Goal: Transaction & Acquisition: Book appointment/travel/reservation

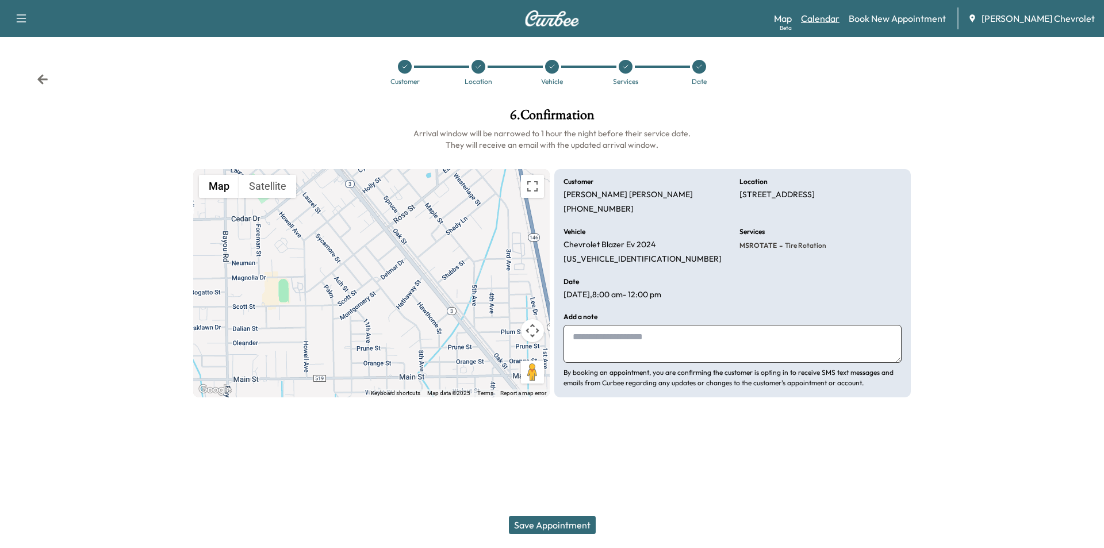
click at [840, 19] on link "Calendar" at bounding box center [820, 19] width 39 height 14
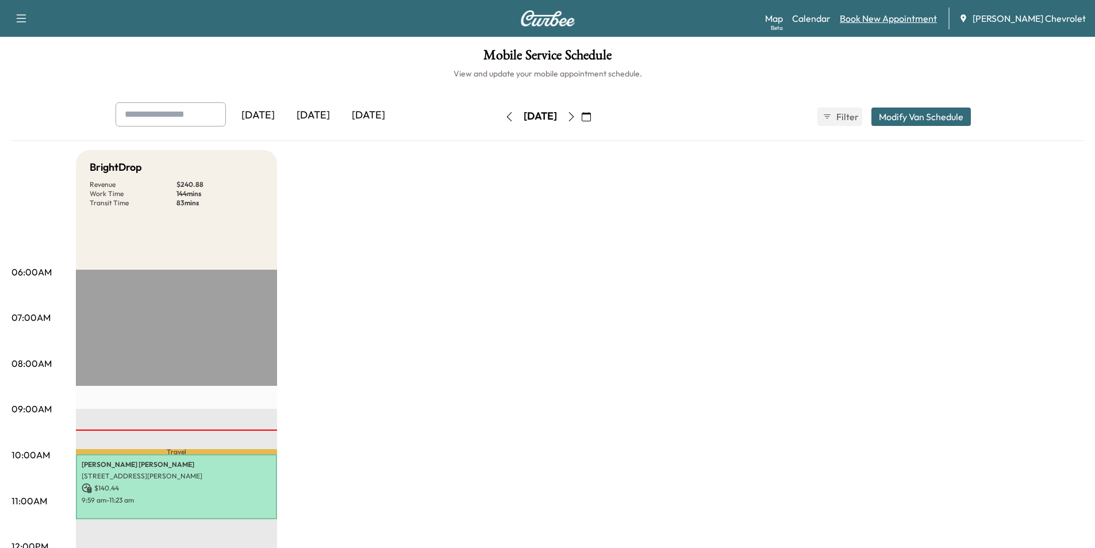
click at [913, 20] on link "Book New Appointment" at bounding box center [888, 19] width 97 height 14
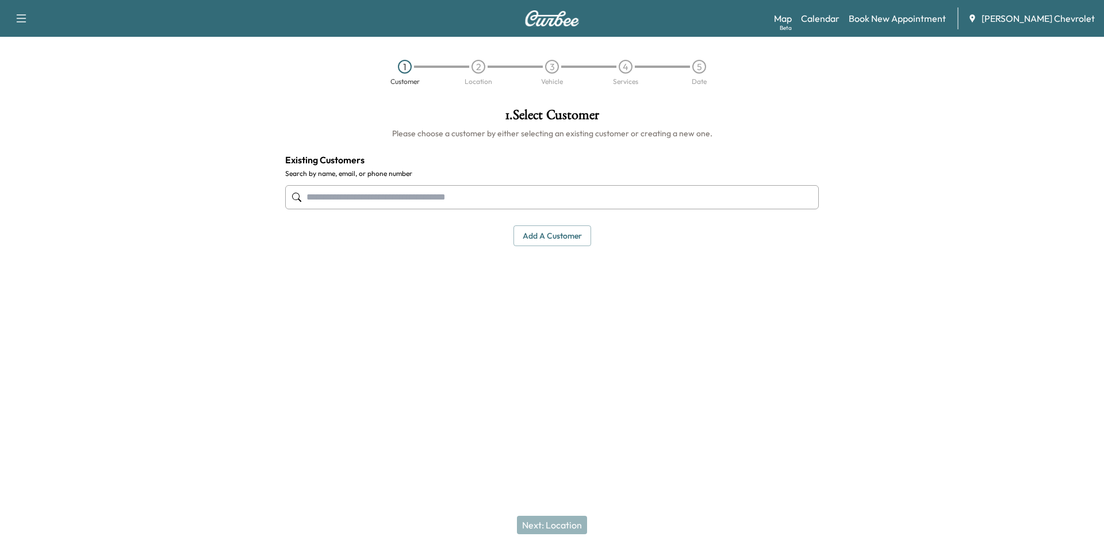
paste input "**********"
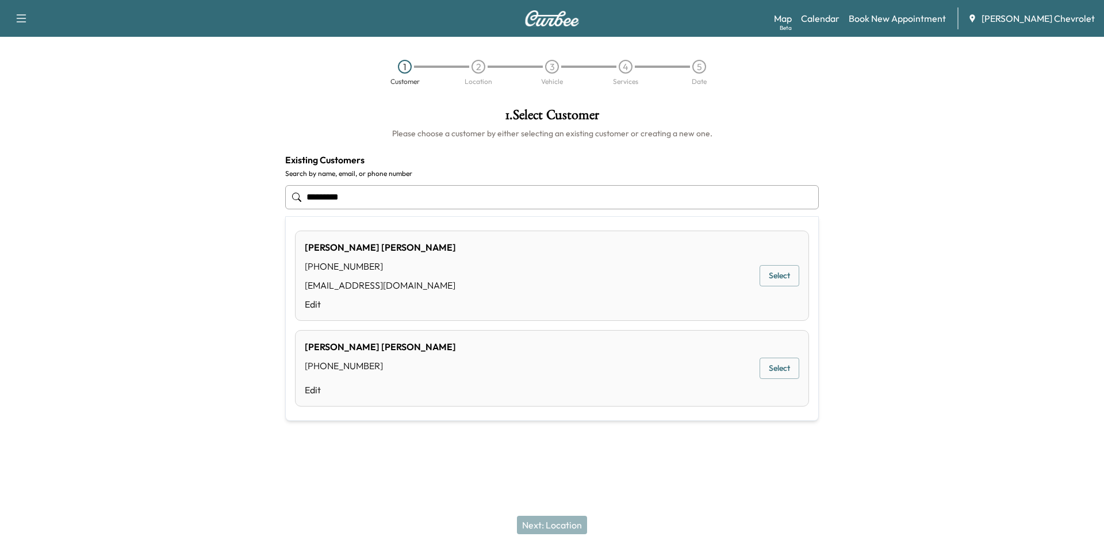
type input "*********"
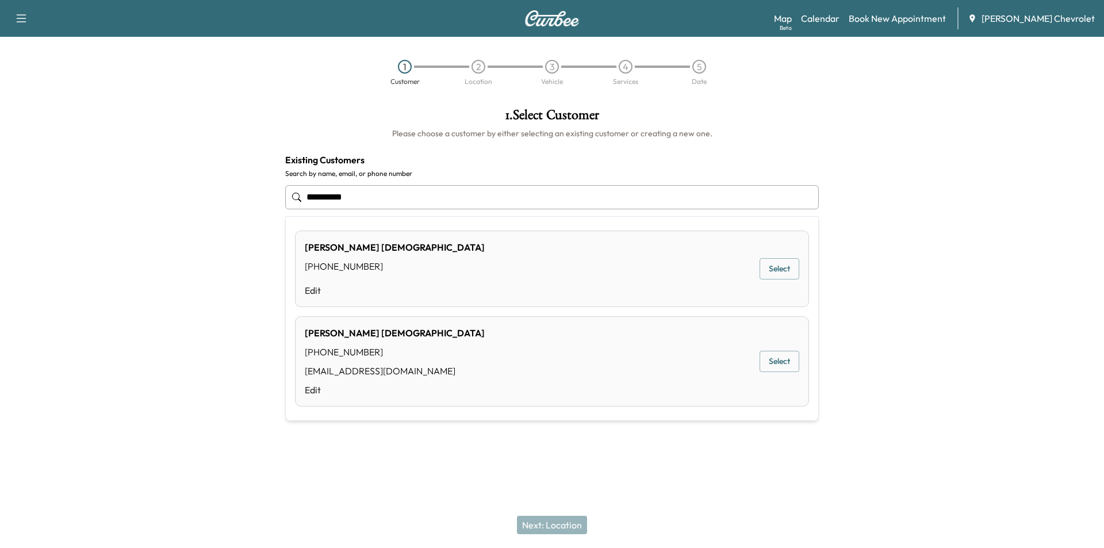
click at [787, 366] on button "Select" at bounding box center [780, 361] width 40 height 21
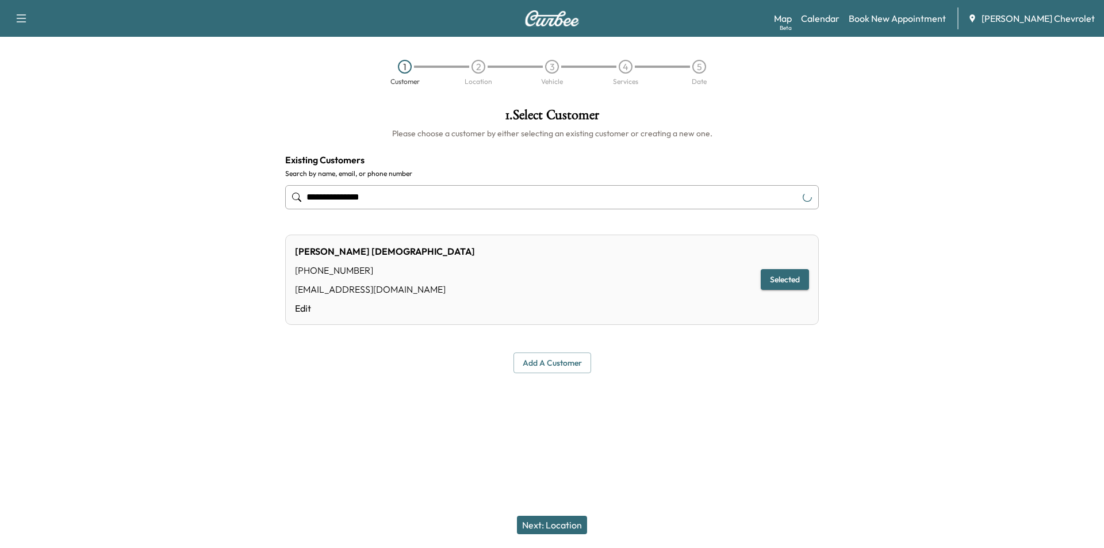
type input "**********"
click at [573, 525] on button "Next: Location" at bounding box center [552, 525] width 70 height 18
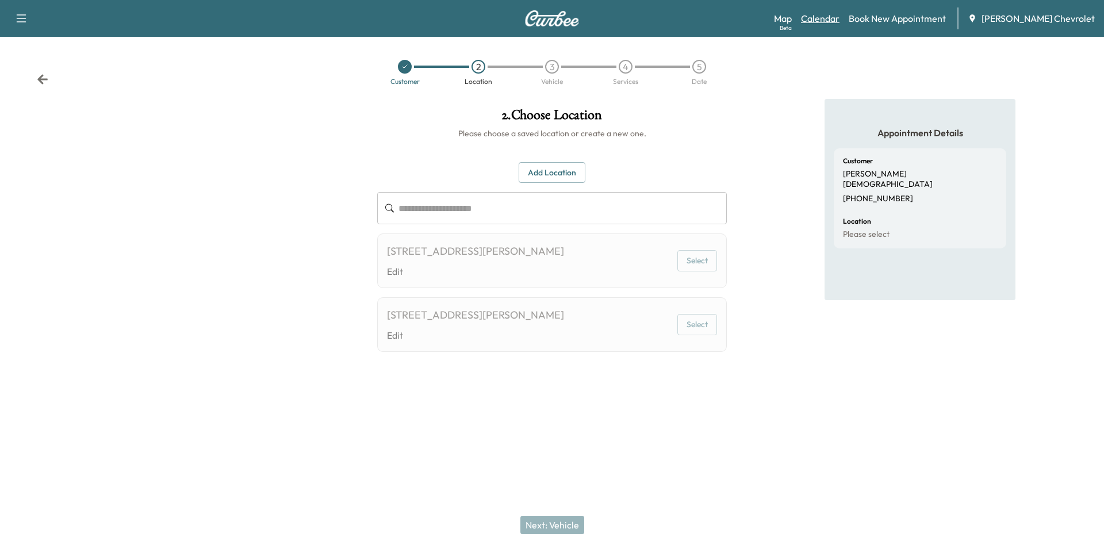
click at [836, 14] on link "Calendar" at bounding box center [820, 19] width 39 height 14
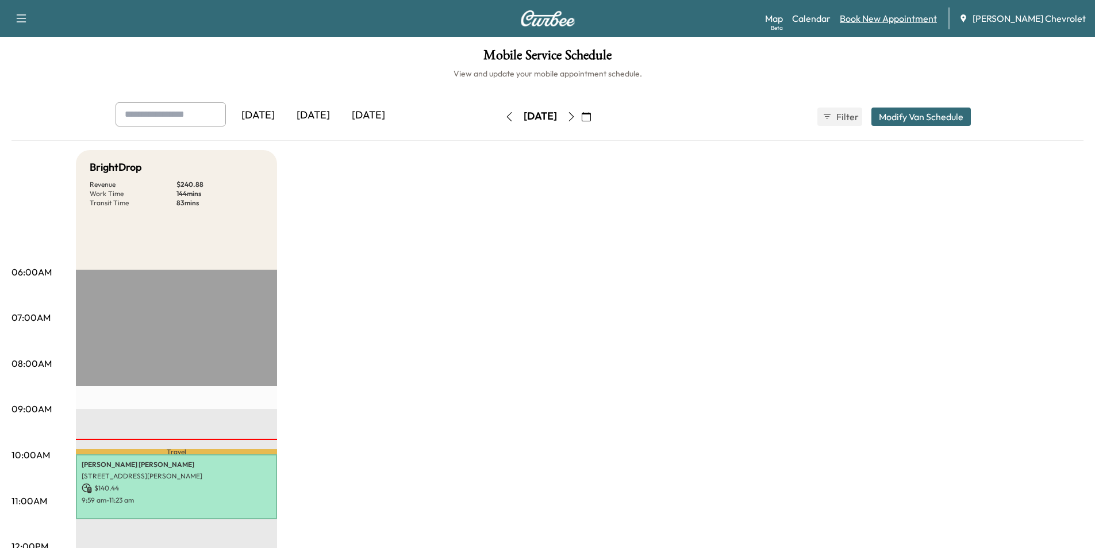
click at [926, 23] on link "Book New Appointment" at bounding box center [888, 19] width 97 height 14
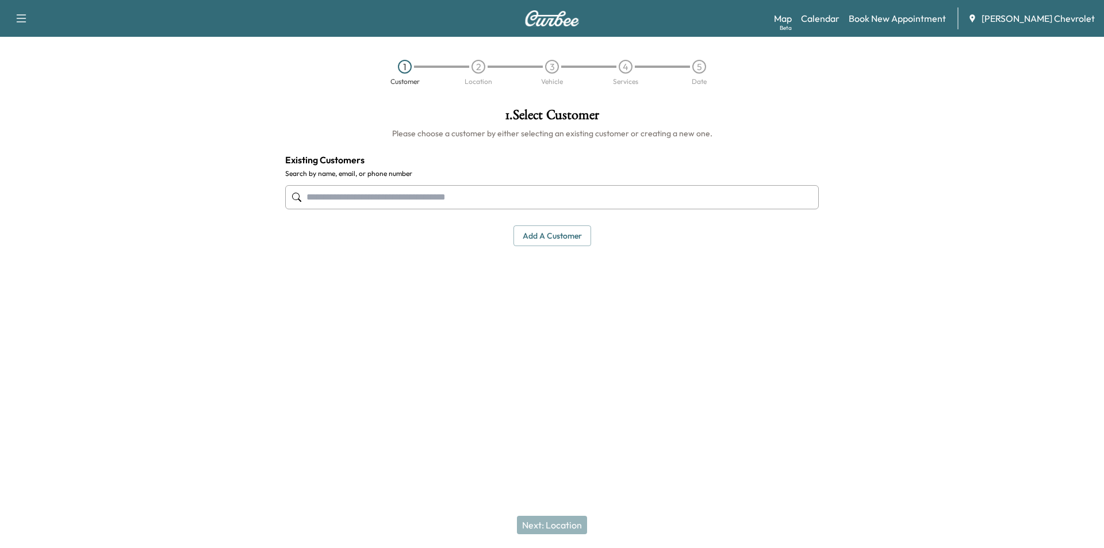
click at [396, 200] on input "text" at bounding box center [552, 197] width 534 height 24
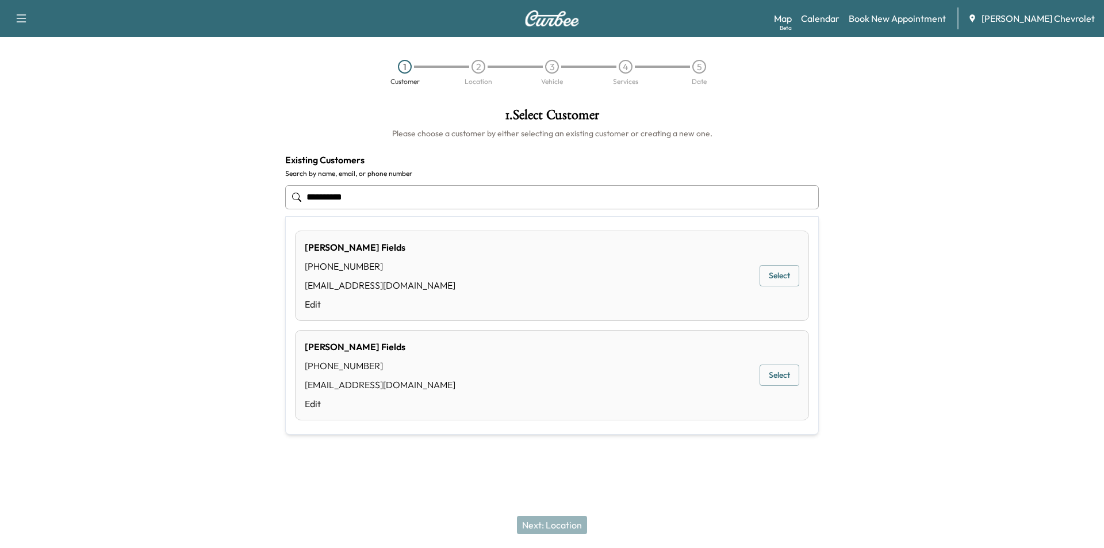
click at [790, 376] on button "Select" at bounding box center [780, 375] width 40 height 21
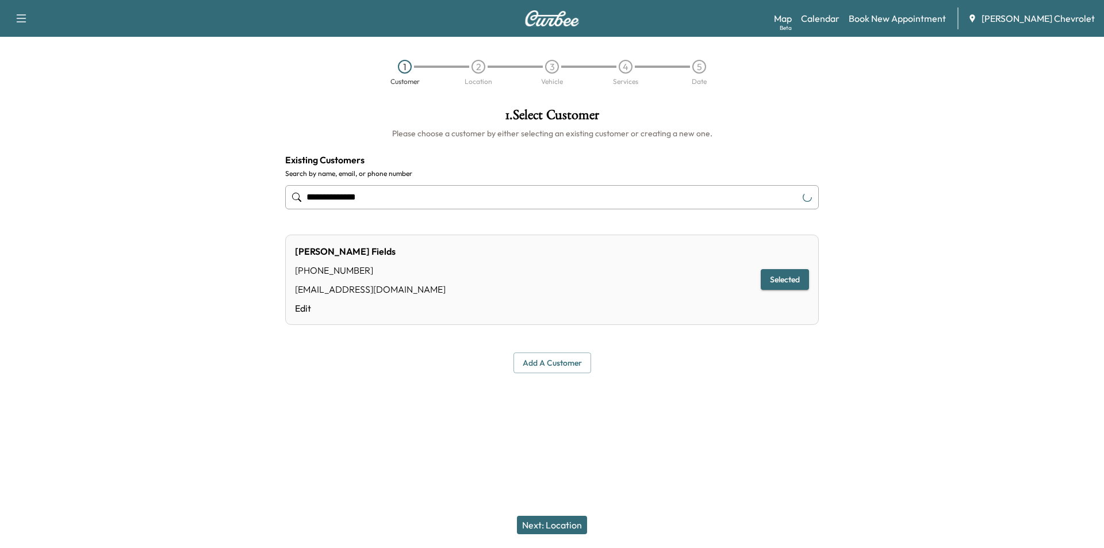
type input "**********"
click at [560, 527] on button "Next: Location" at bounding box center [552, 525] width 70 height 18
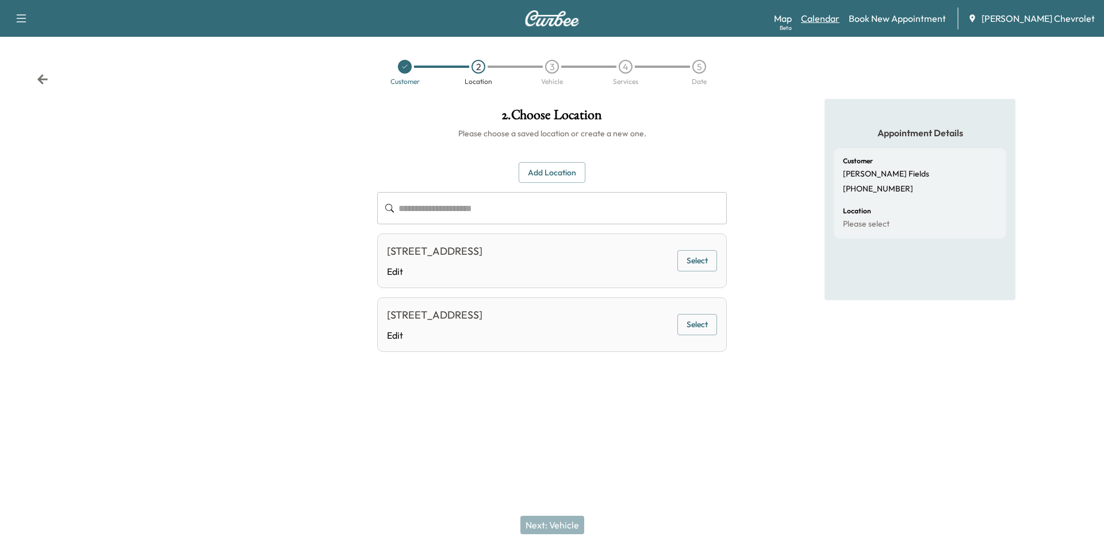
click at [840, 16] on link "Calendar" at bounding box center [820, 19] width 39 height 14
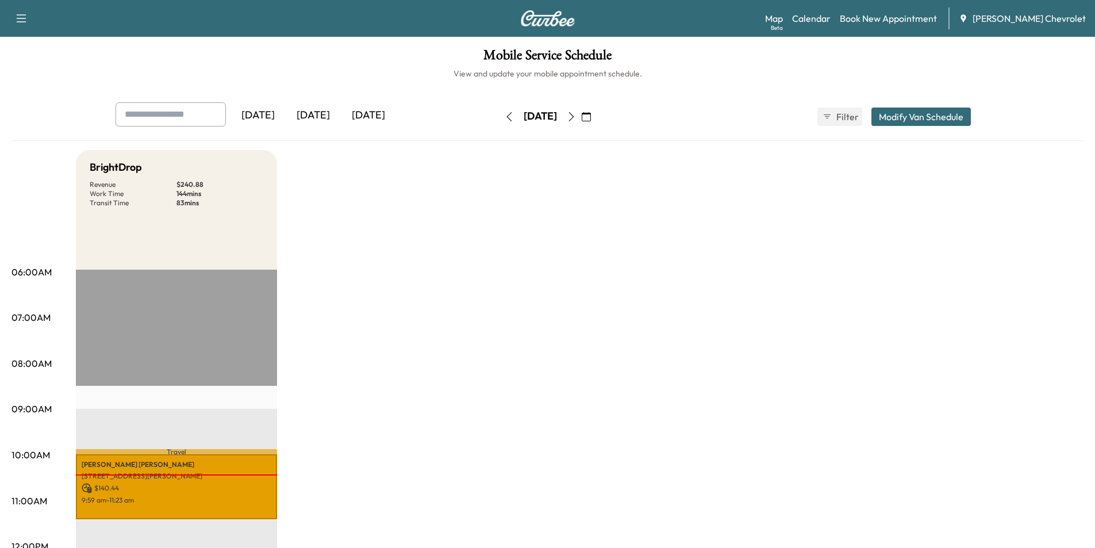
click at [591, 116] on icon "button" at bounding box center [586, 116] width 9 height 9
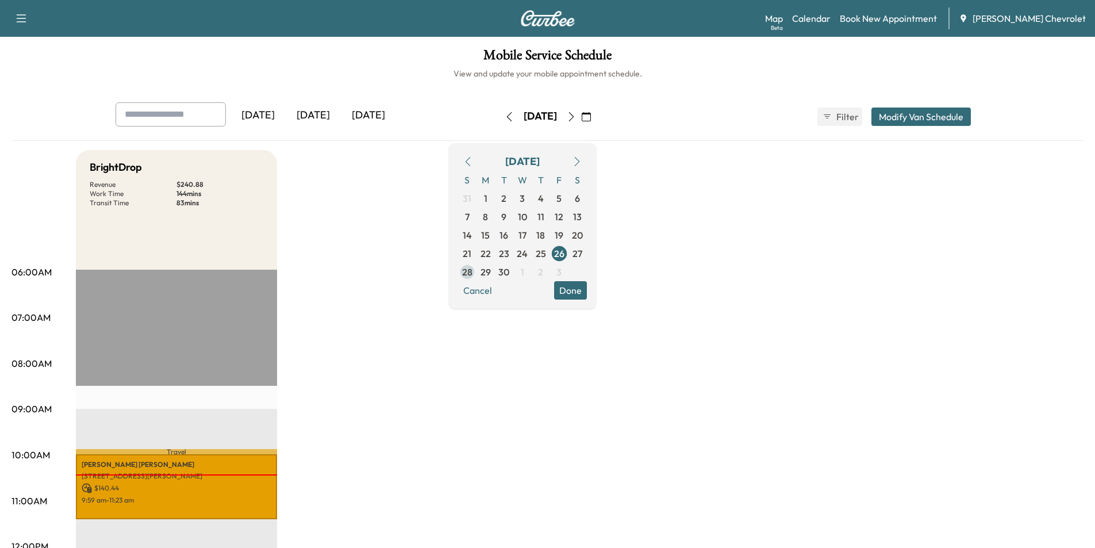
click at [491, 267] on span "29" at bounding box center [486, 272] width 10 height 14
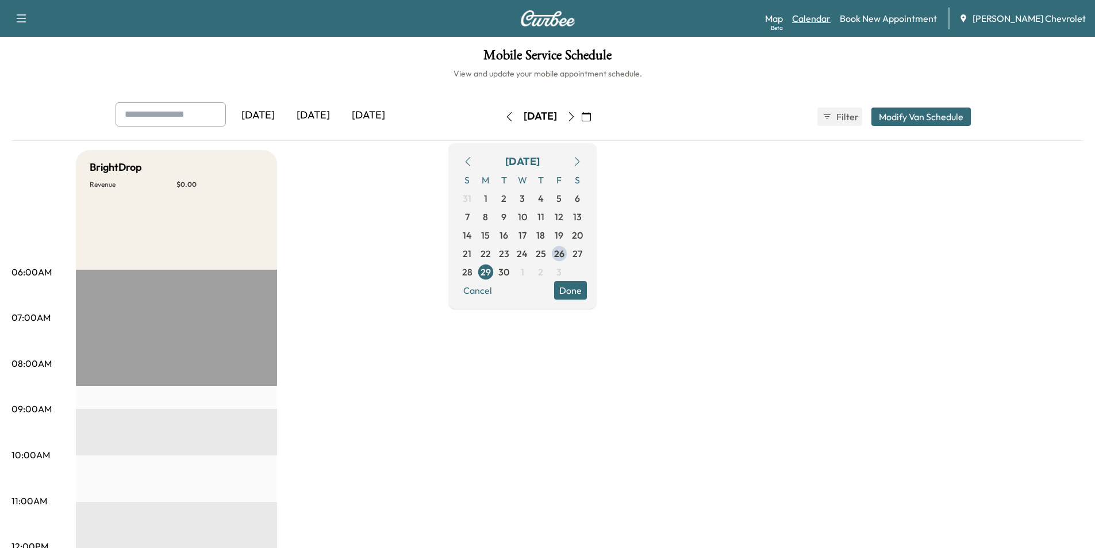
click at [831, 19] on link "Calendar" at bounding box center [811, 19] width 39 height 14
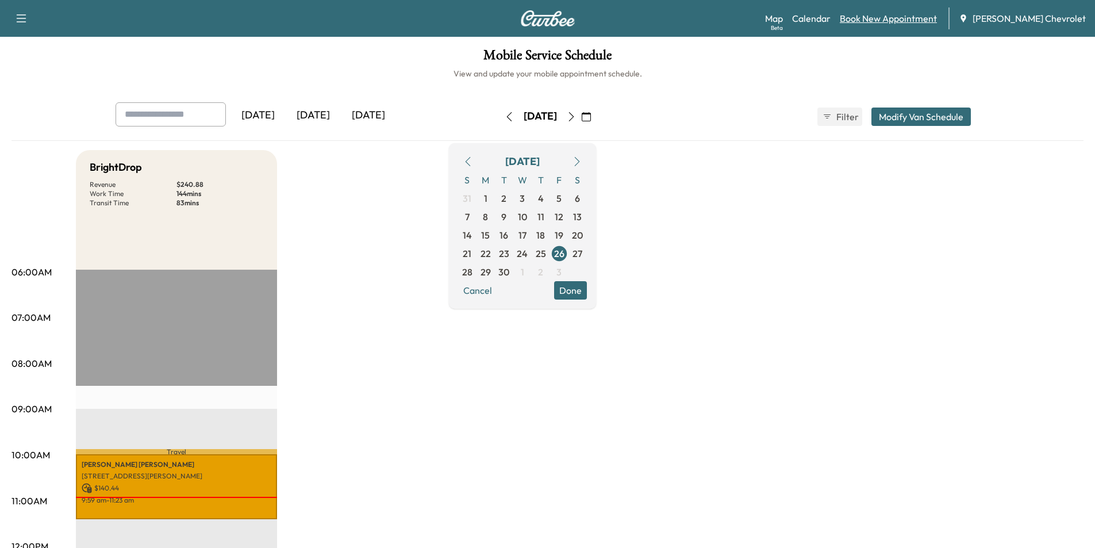
click at [933, 18] on link "Book New Appointment" at bounding box center [888, 19] width 97 height 14
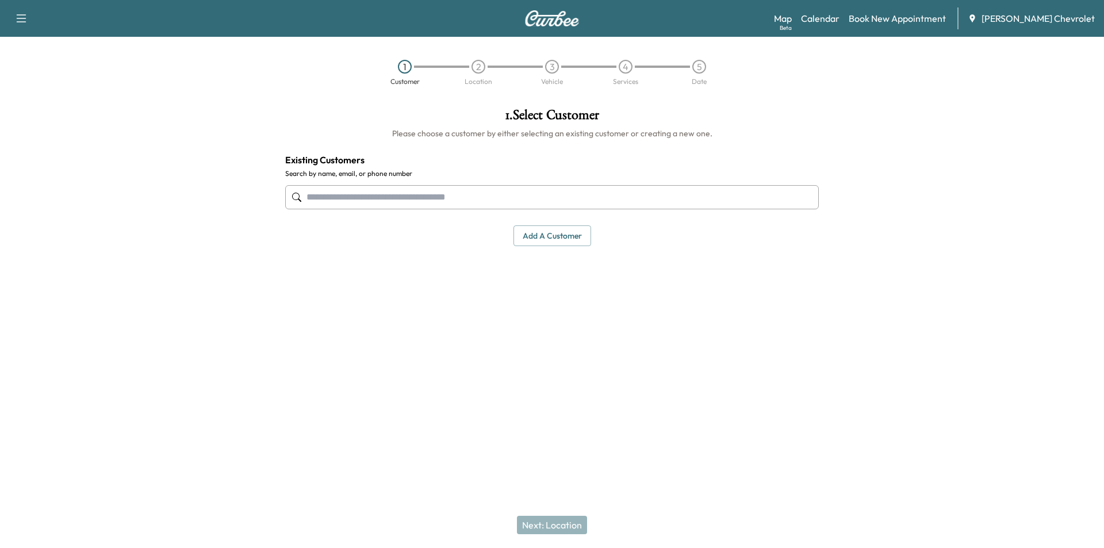
click at [386, 196] on input "text" at bounding box center [552, 197] width 534 height 24
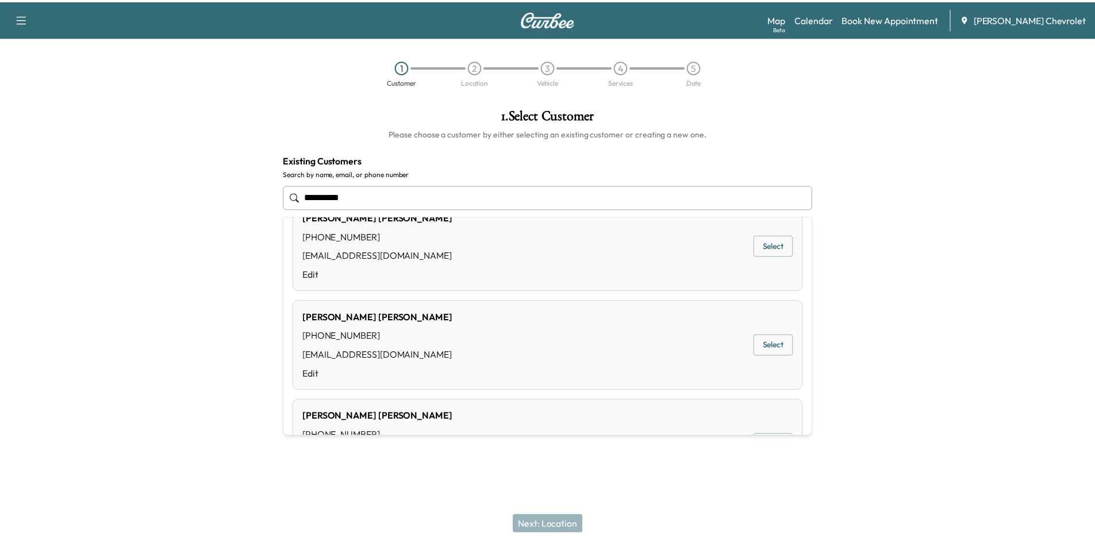
scroll to position [58, 0]
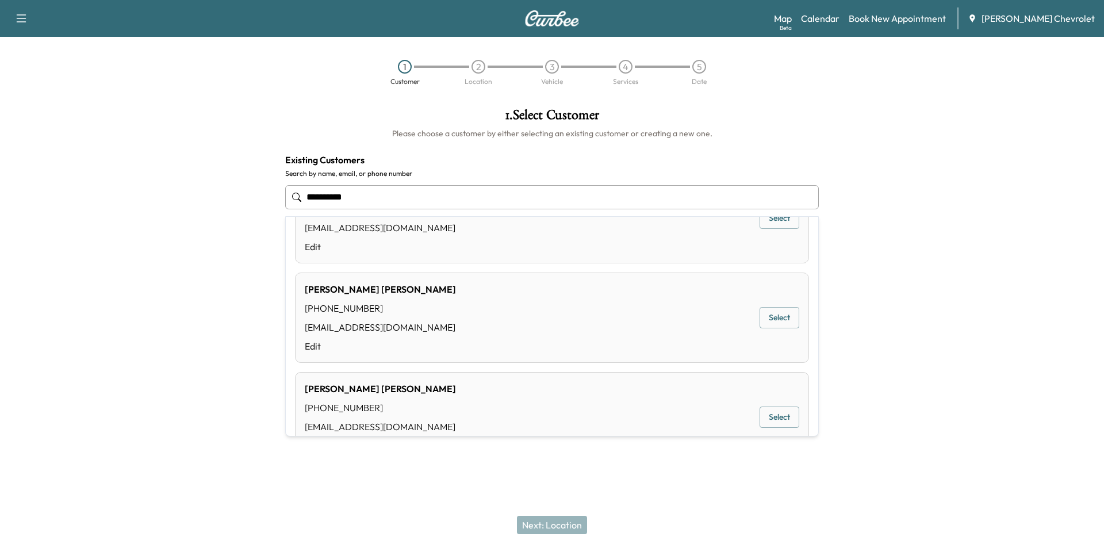
click at [733, 297] on div "Miguel Ruiz (832) 212-1995 ruizmig@sbcglobal.net Edit Select" at bounding box center [552, 318] width 514 height 90
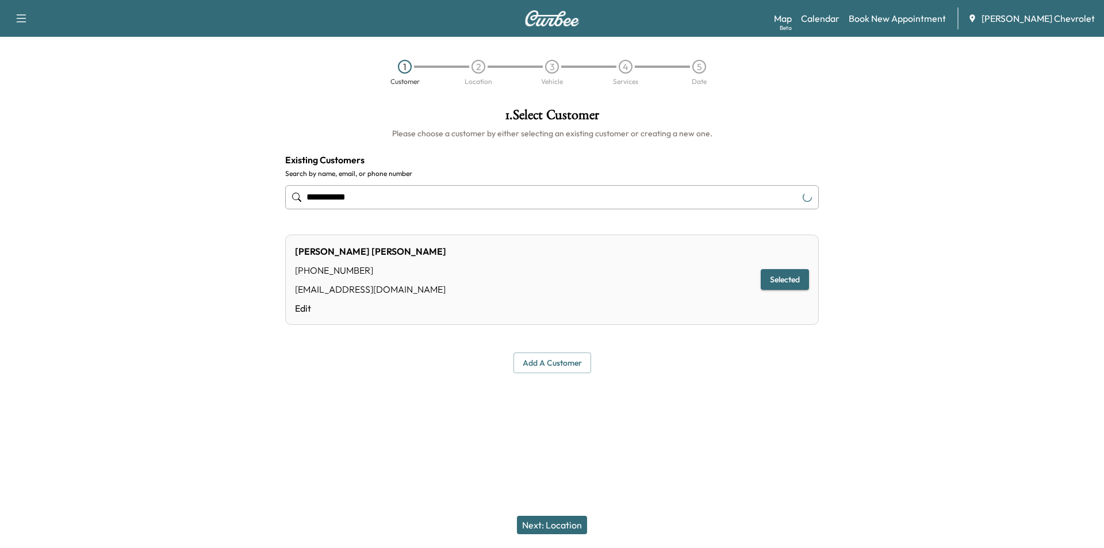
type input "**********"
click at [557, 529] on button "Next: Location" at bounding box center [552, 525] width 70 height 18
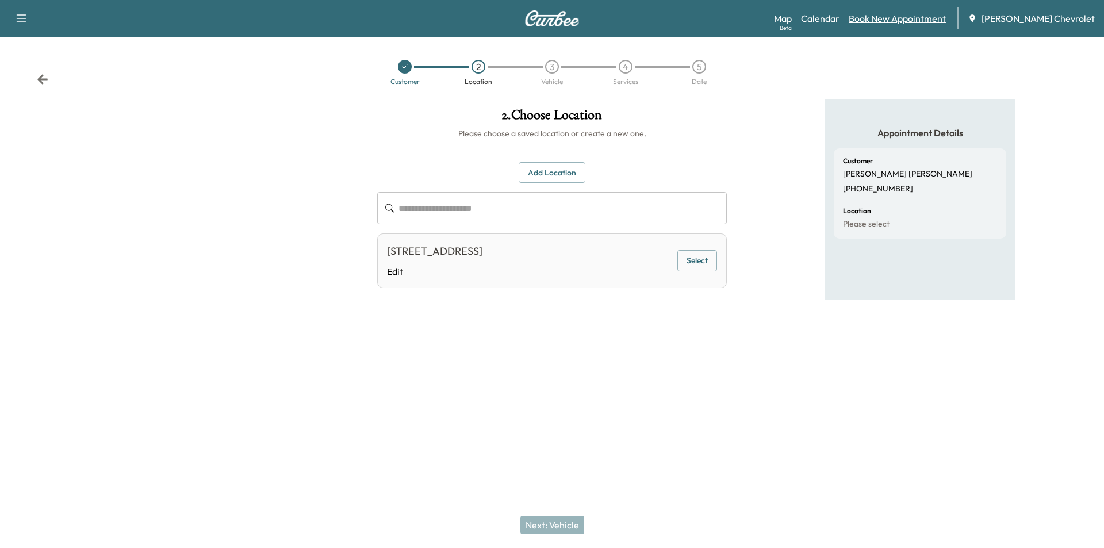
click at [910, 20] on link "Book New Appointment" at bounding box center [897, 19] width 97 height 14
click at [840, 22] on link "Calendar" at bounding box center [820, 19] width 39 height 14
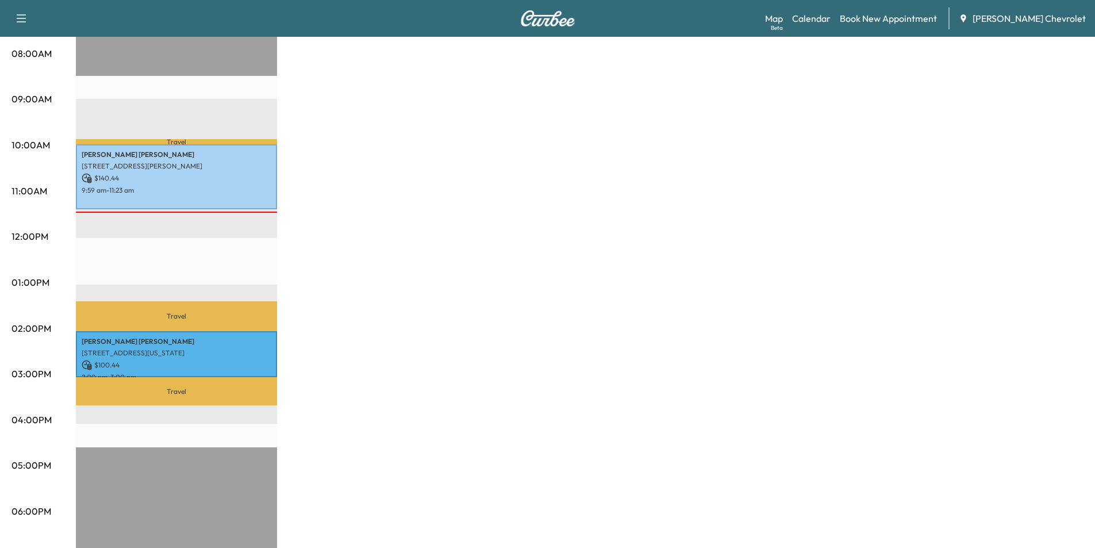
scroll to position [230, 0]
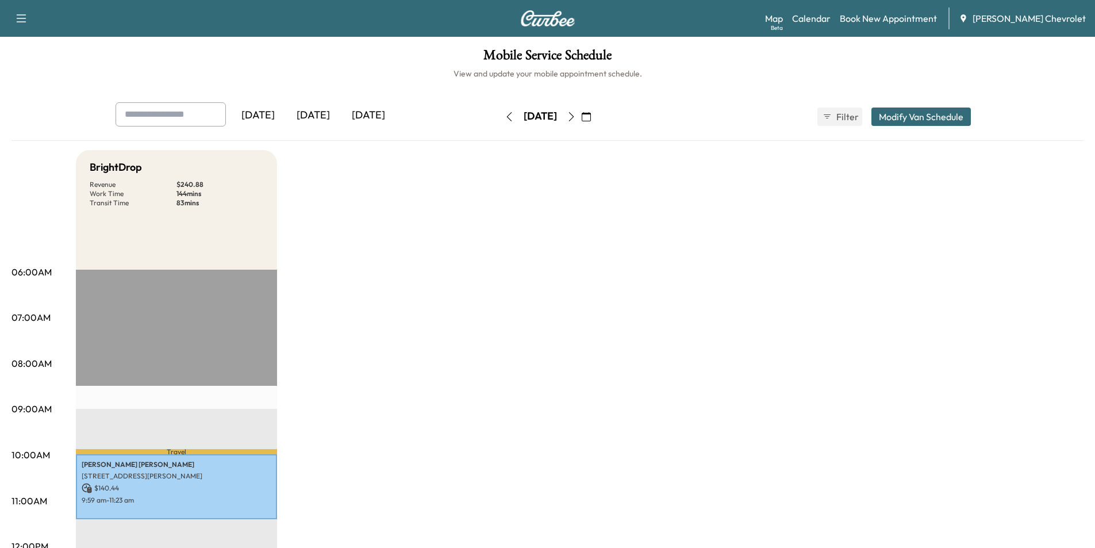
click at [576, 118] on icon "button" at bounding box center [571, 116] width 9 height 9
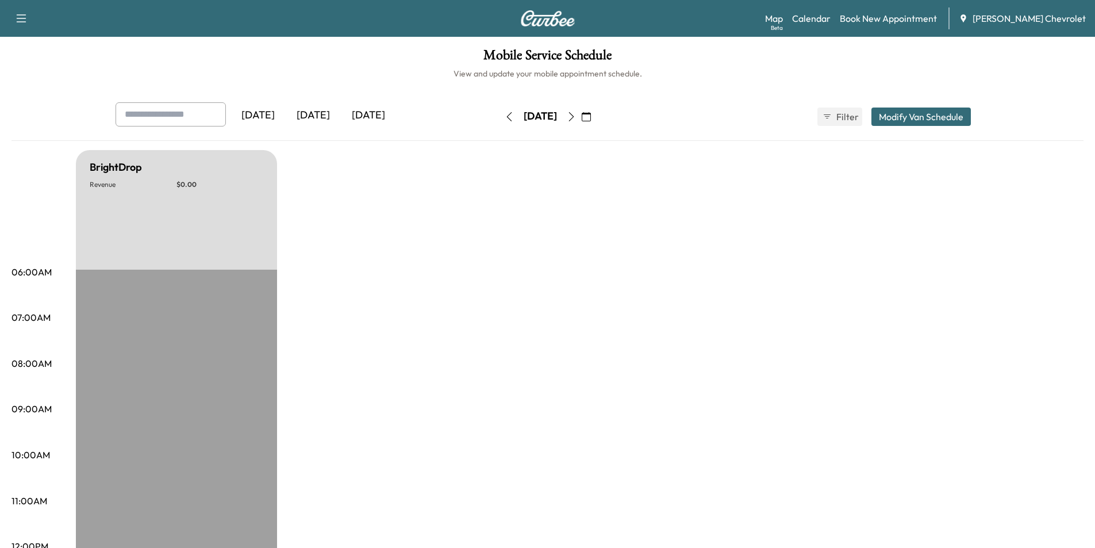
click at [576, 115] on icon "button" at bounding box center [571, 116] width 9 height 9
click at [580, 115] on icon "button" at bounding box center [575, 116] width 9 height 9
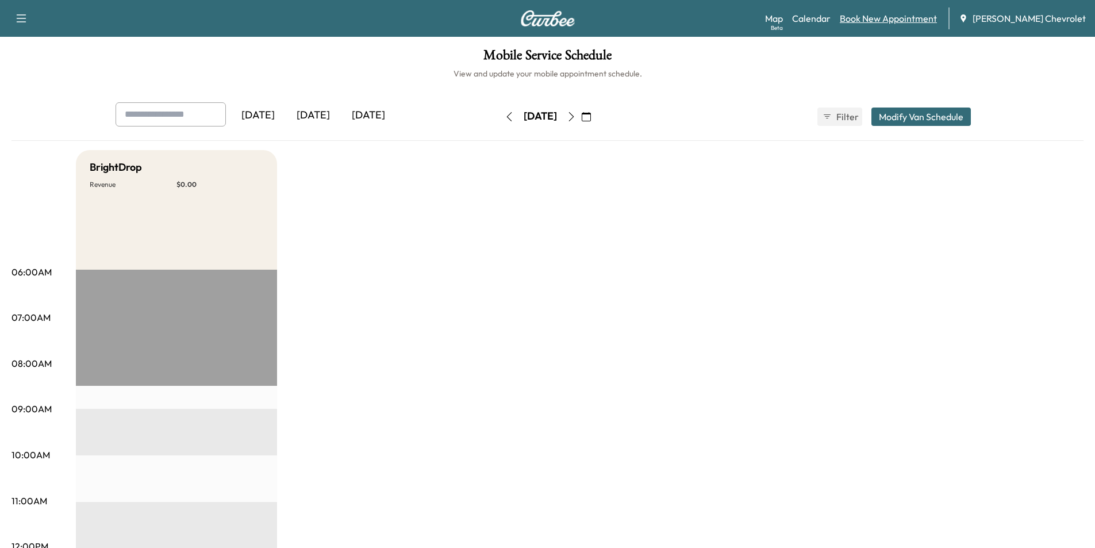
click at [899, 22] on link "Book New Appointment" at bounding box center [888, 19] width 97 height 14
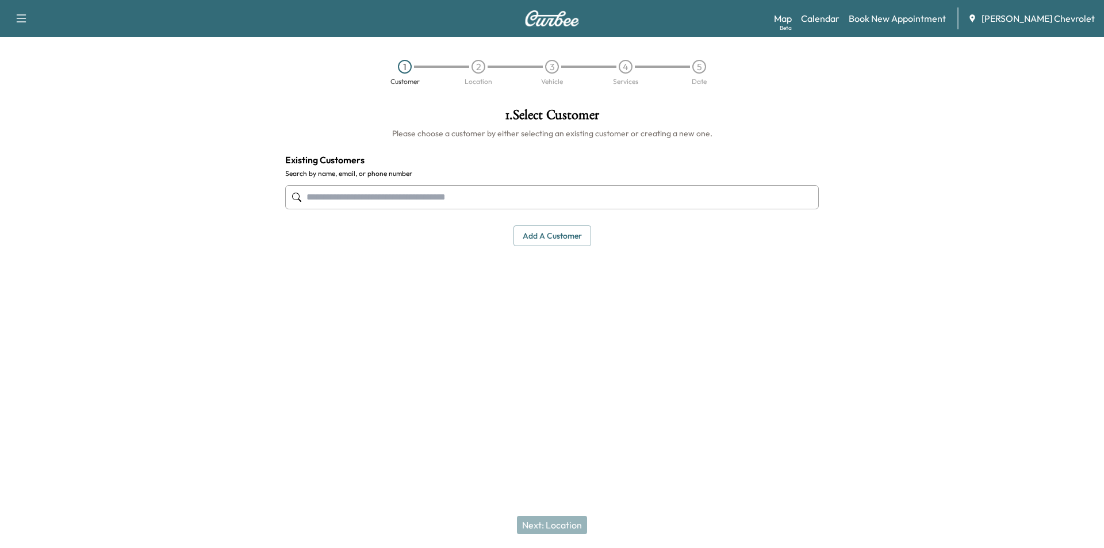
click at [415, 191] on input "text" at bounding box center [552, 197] width 534 height 24
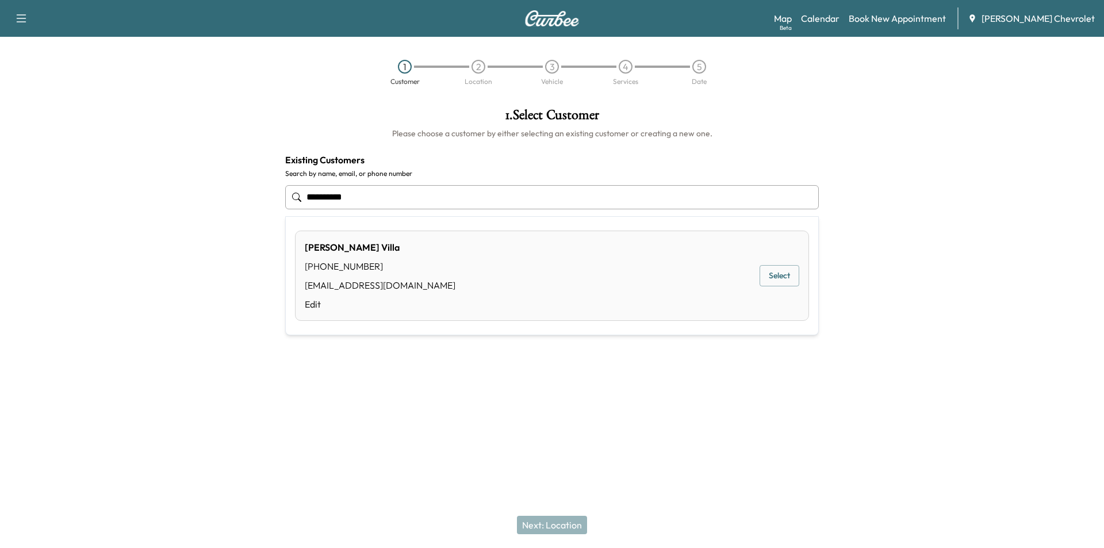
click at [773, 276] on button "Select" at bounding box center [780, 275] width 40 height 21
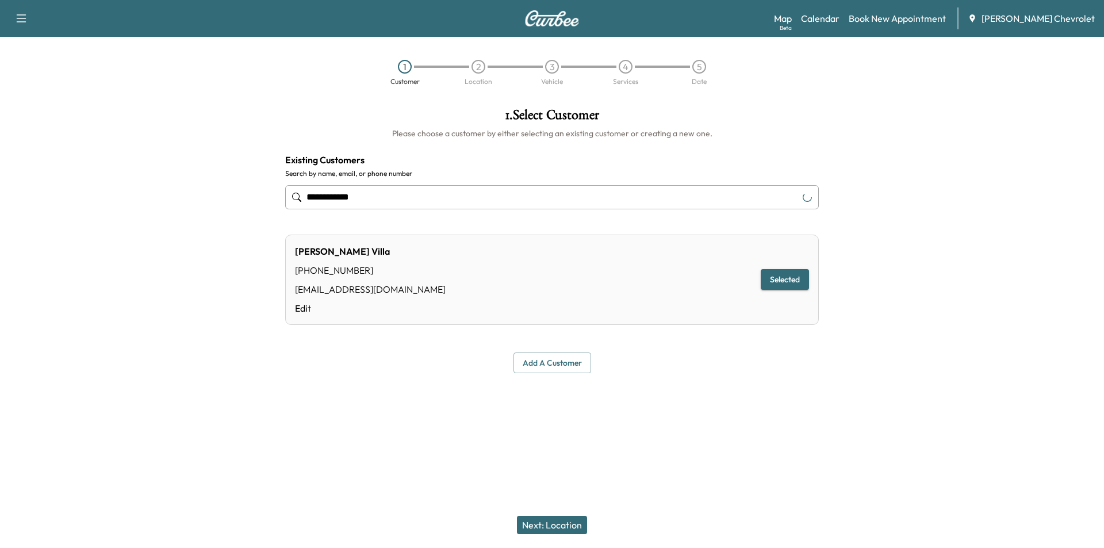
type input "**********"
click at [561, 530] on button "Next: Location" at bounding box center [552, 525] width 70 height 18
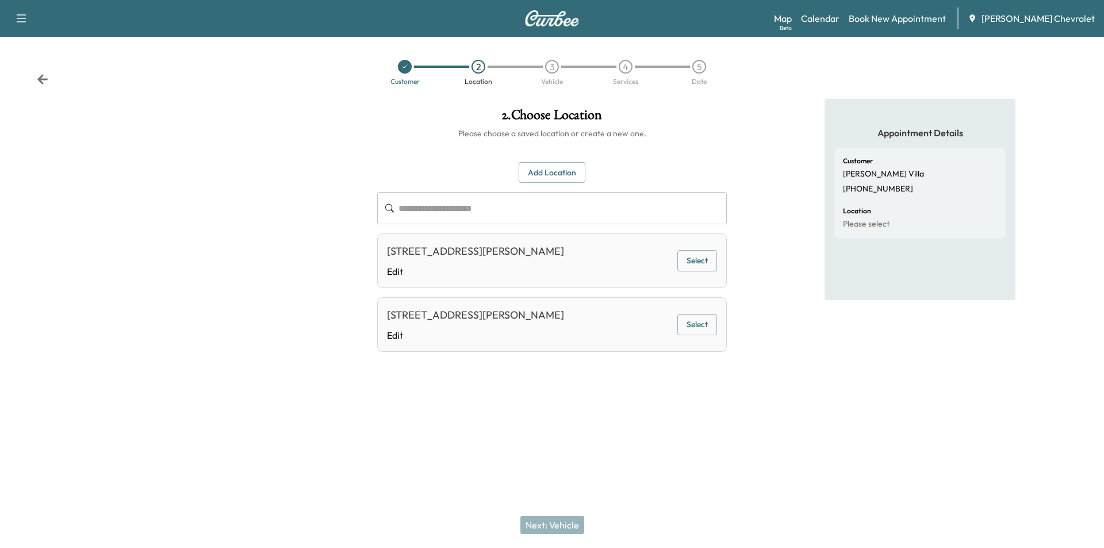
click at [693, 335] on button "Select" at bounding box center [697, 324] width 40 height 21
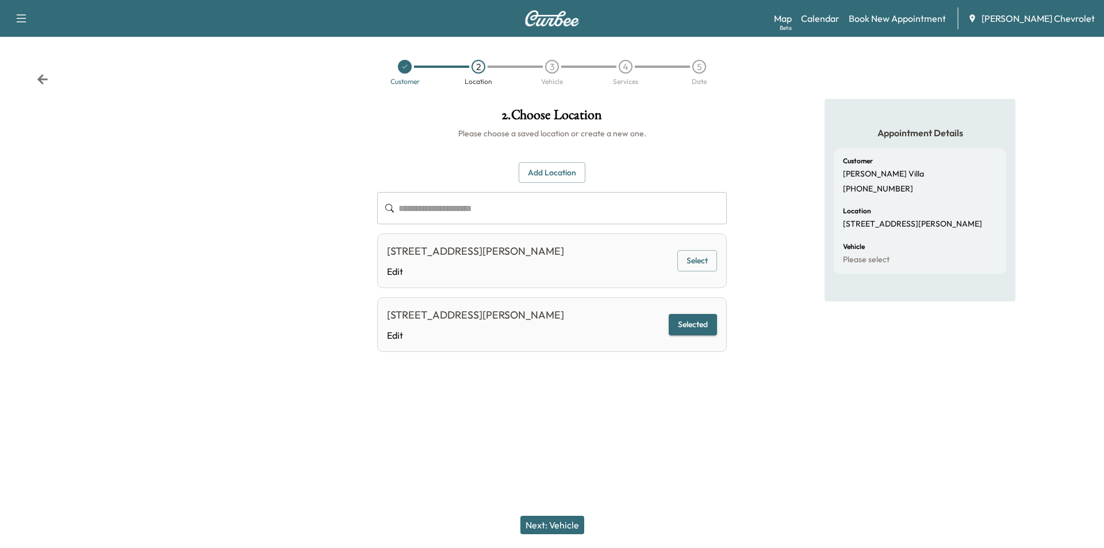
click at [558, 531] on button "Next: Vehicle" at bounding box center [552, 525] width 64 height 18
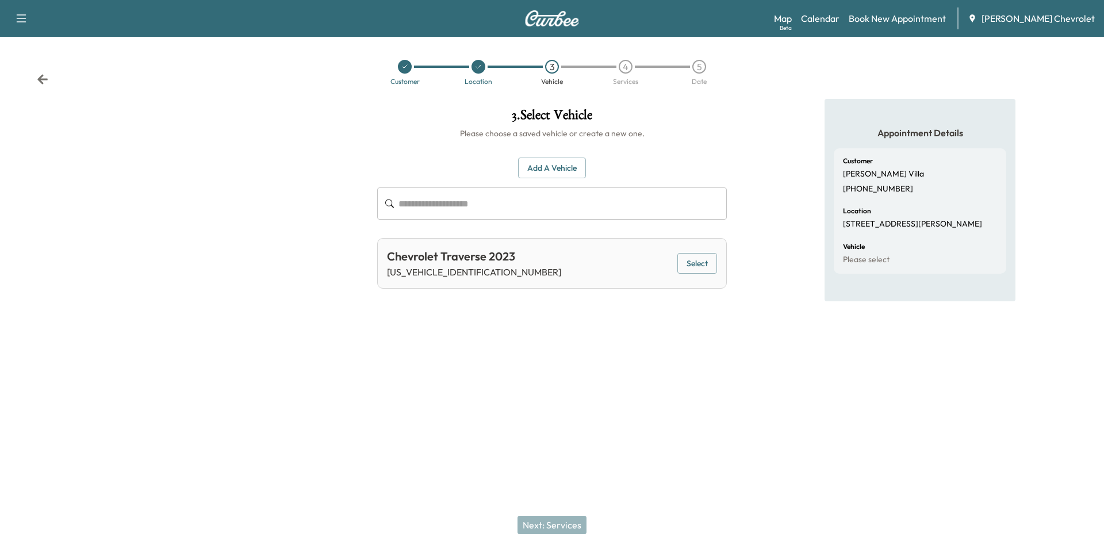
click at [698, 258] on button "Select" at bounding box center [697, 263] width 40 height 21
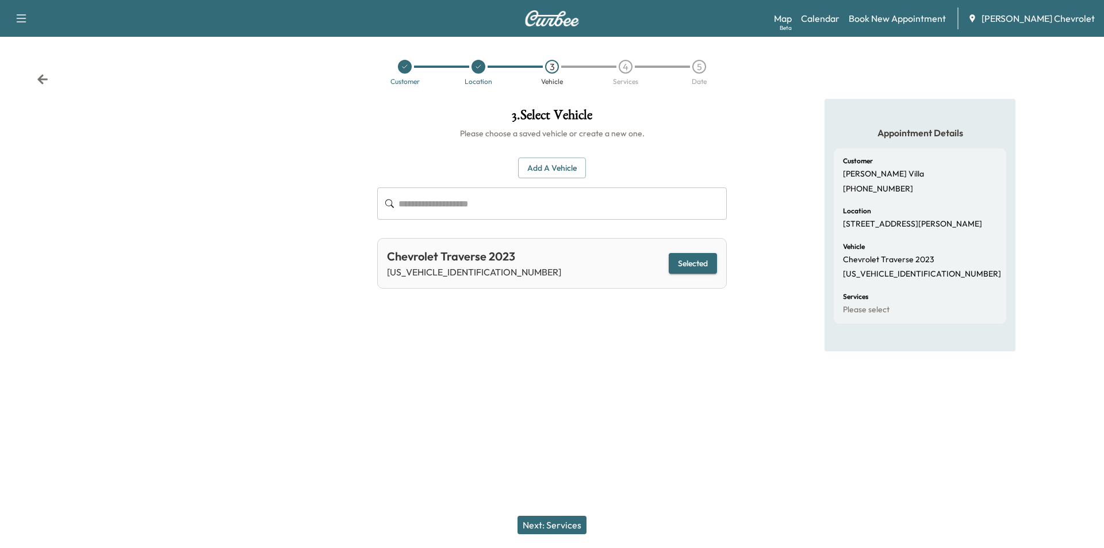
click at [553, 524] on button "Next: Services" at bounding box center [552, 525] width 69 height 18
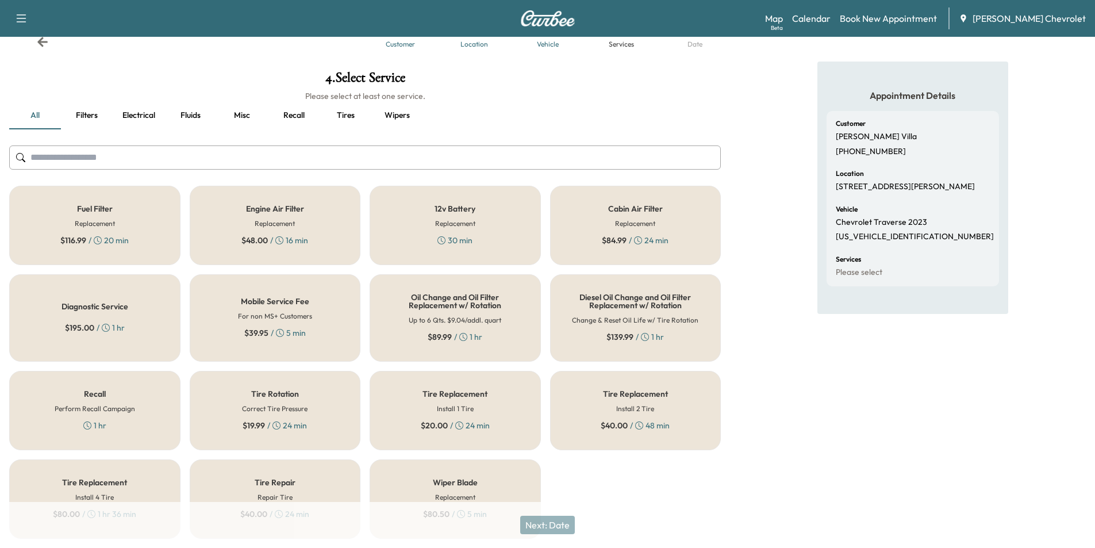
scroll to position [74, 0]
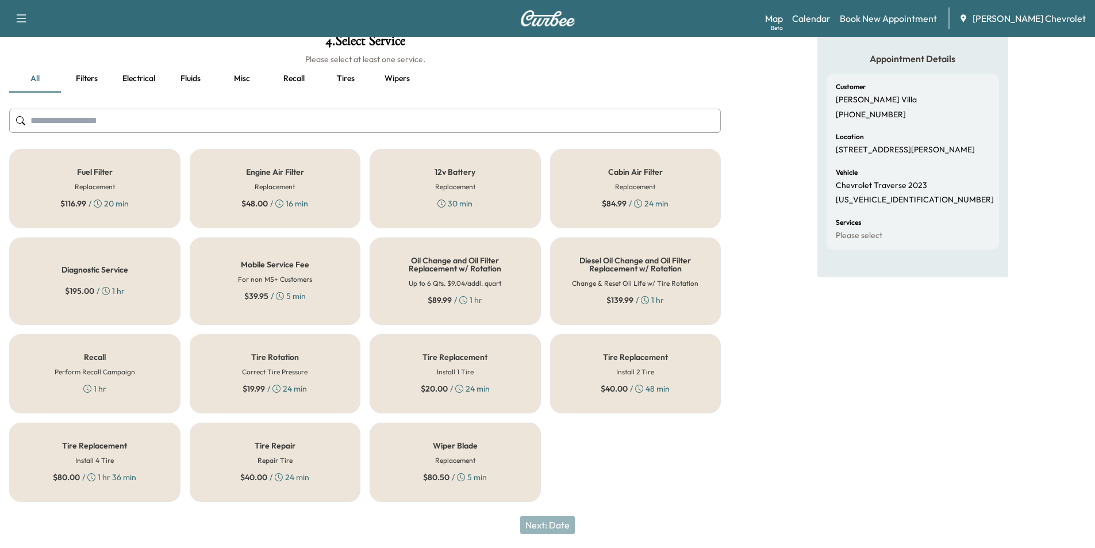
click at [136, 460] on div "Tire Replacement Install 4 Tire $ 80.00 / 1 hr 36 min" at bounding box center [94, 462] width 171 height 79
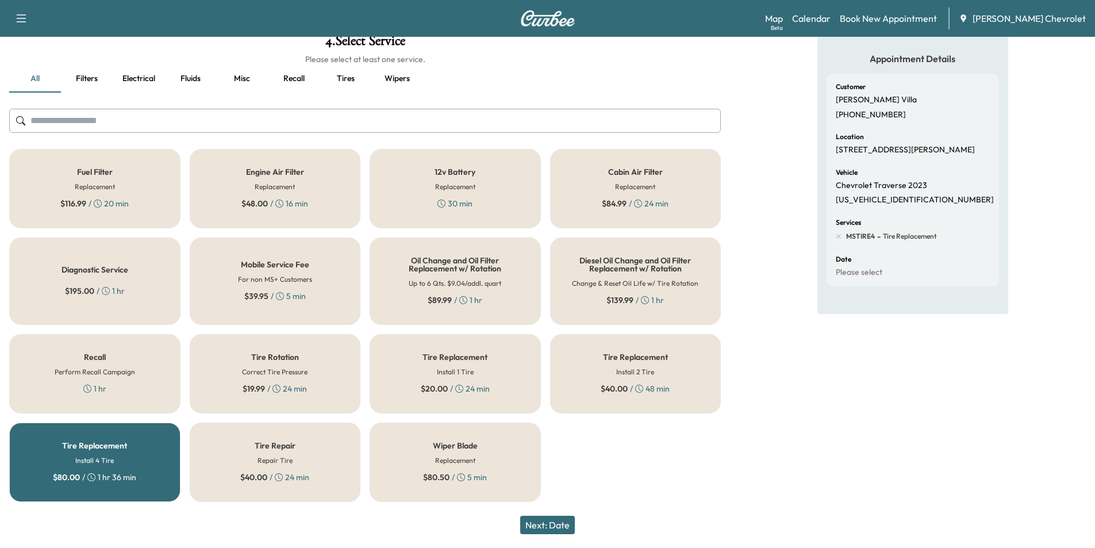
click at [448, 288] on h6 "Up to 6 Qts. $9.04/addl. quart" at bounding box center [455, 283] width 93 height 10
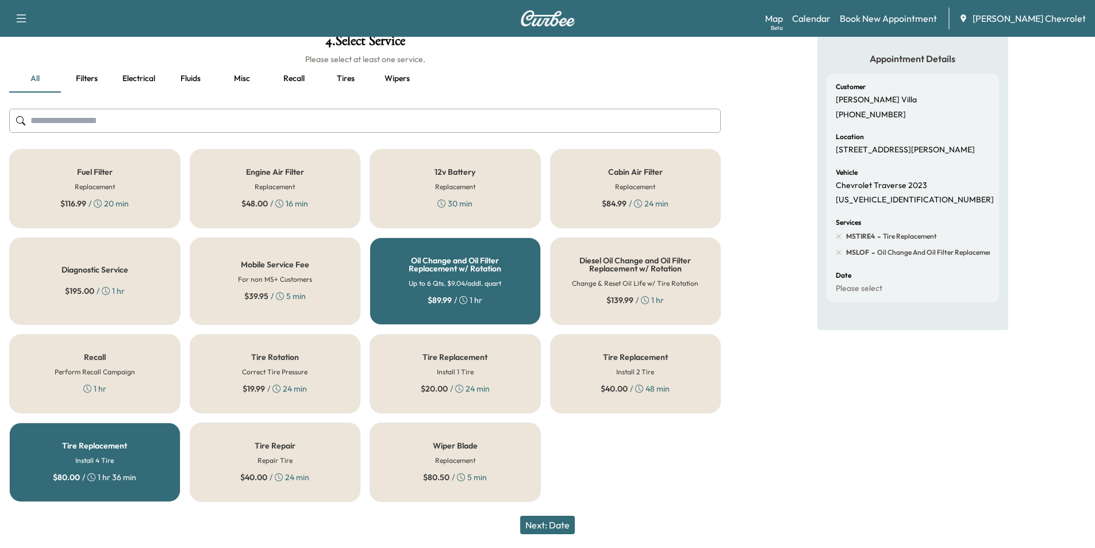
click at [561, 526] on button "Next: Date" at bounding box center [547, 525] width 55 height 18
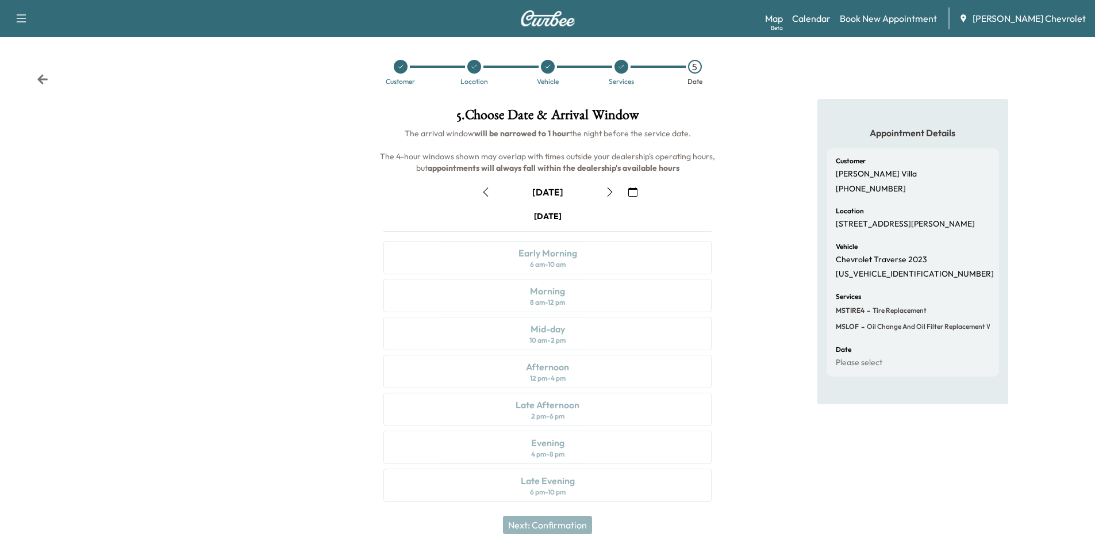
click at [613, 190] on icon "button" at bounding box center [610, 191] width 9 height 9
click at [612, 190] on icon "button" at bounding box center [610, 191] width 9 height 9
click at [543, 374] on div "12 pm - 4 pm" at bounding box center [548, 378] width 36 height 9
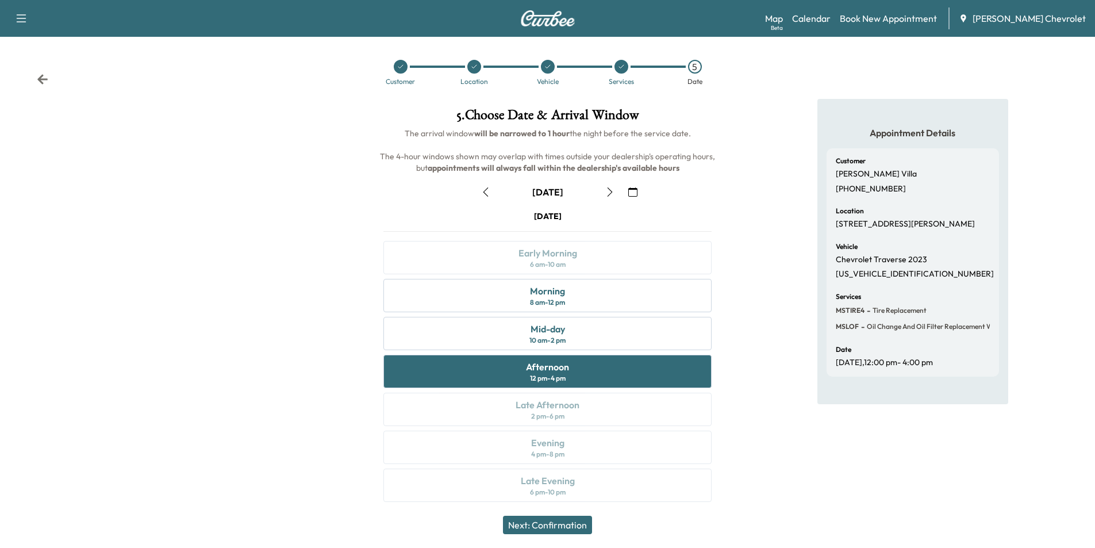
click at [556, 525] on button "Next: Confirmation" at bounding box center [547, 525] width 89 height 18
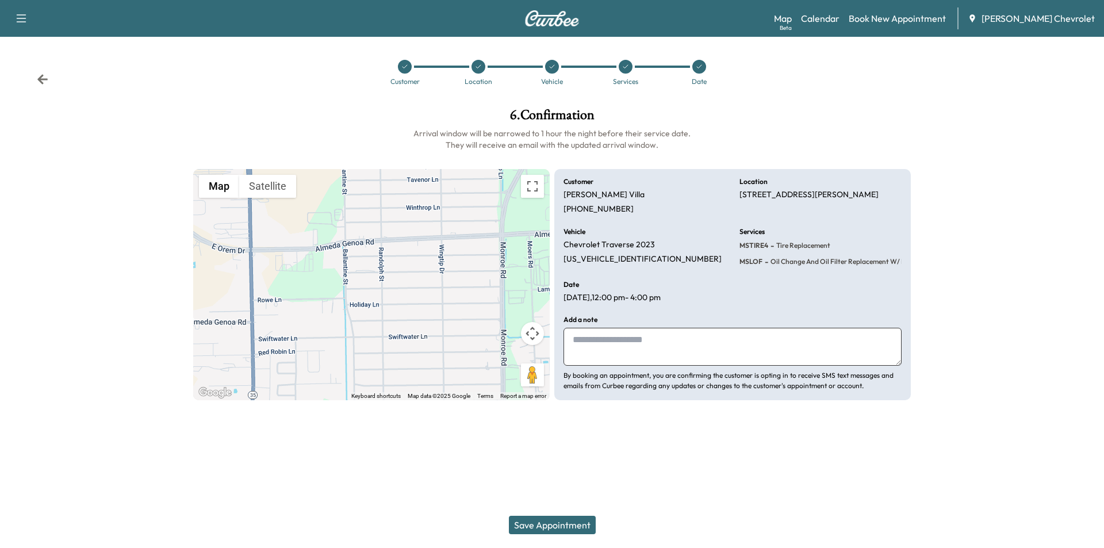
click at [634, 336] on textarea at bounding box center [733, 347] width 338 height 38
type textarea "**********"
click at [537, 530] on button "Save Appointment" at bounding box center [552, 525] width 87 height 18
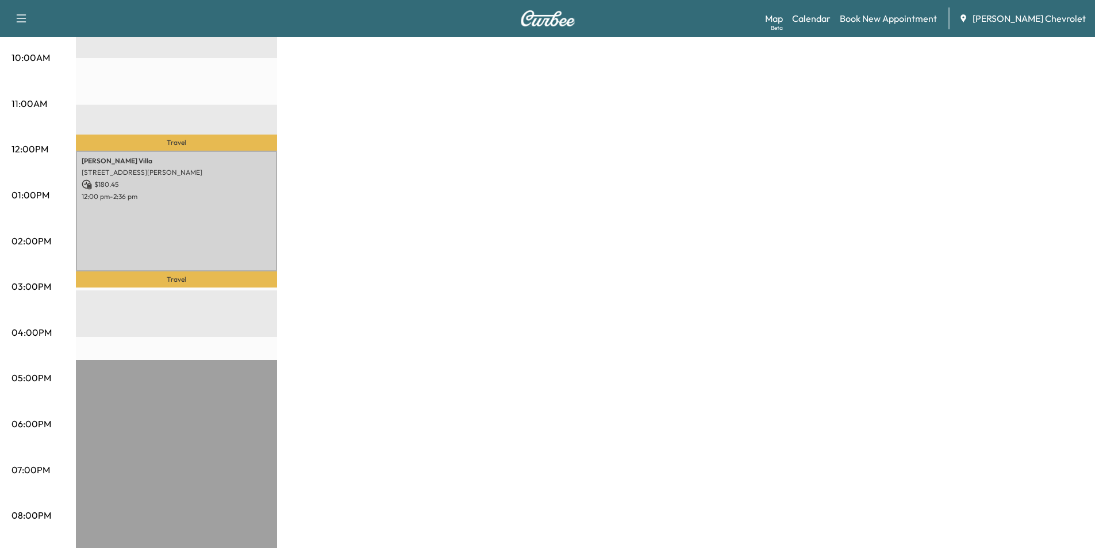
scroll to position [460, 0]
